Goal: Information Seeking & Learning: Check status

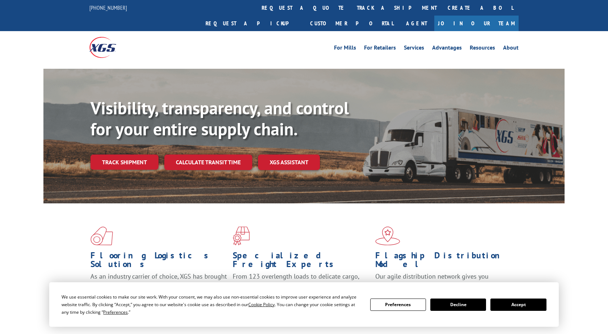
click at [351, 10] on link "track a shipment" at bounding box center [396, 8] width 91 height 16
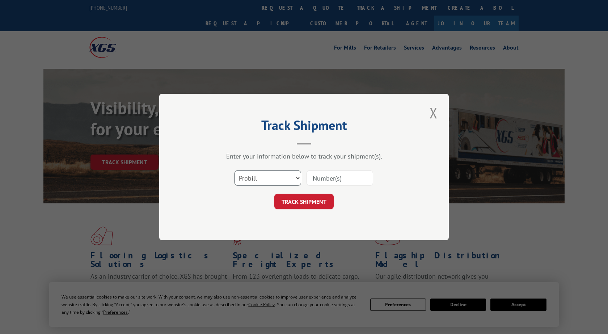
click at [235, 170] on select "Select category... Probill BOL PO" at bounding box center [268, 177] width 67 height 15
select select "po"
click option "PO" at bounding box center [0, 0] width 0 height 0
click at [335, 180] on input at bounding box center [340, 177] width 67 height 15
type input "293767900"
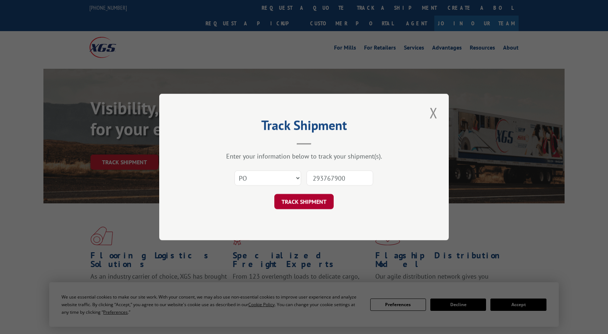
click at [305, 204] on button "TRACK SHIPMENT" at bounding box center [303, 201] width 59 height 15
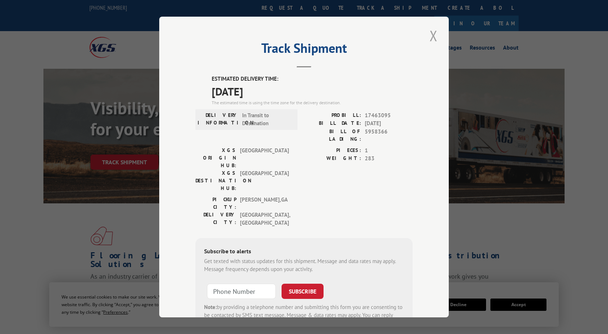
click at [430, 38] on button "Close modal" at bounding box center [433, 36] width 12 height 20
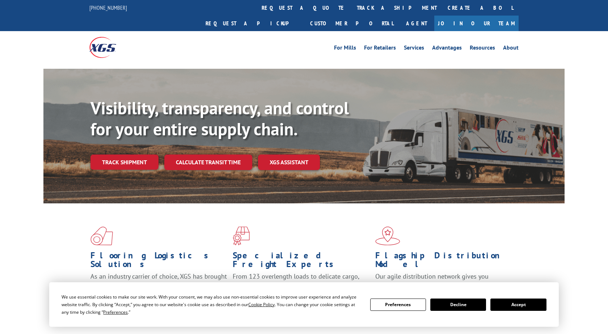
click at [521, 307] on button "Accept" at bounding box center [518, 305] width 56 height 12
